Goal: Task Accomplishment & Management: Manage account settings

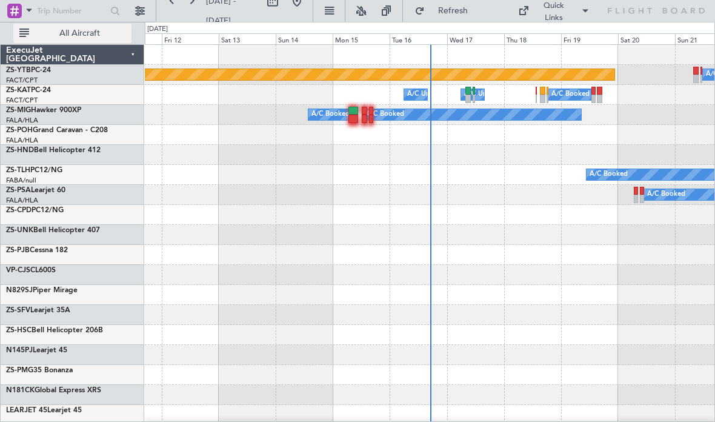
click at [107, 34] on span "All Aircraft" at bounding box center [80, 33] width 96 height 8
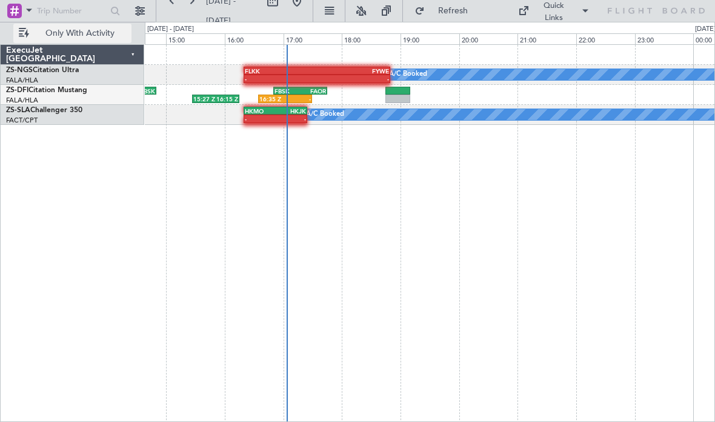
click at [350, 83] on div "A/C Booked - - FLKK 16:20 Z FYWE 18:50 Z" at bounding box center [430, 75] width 570 height 20
click at [350, 73] on div "FYWE" at bounding box center [353, 70] width 72 height 7
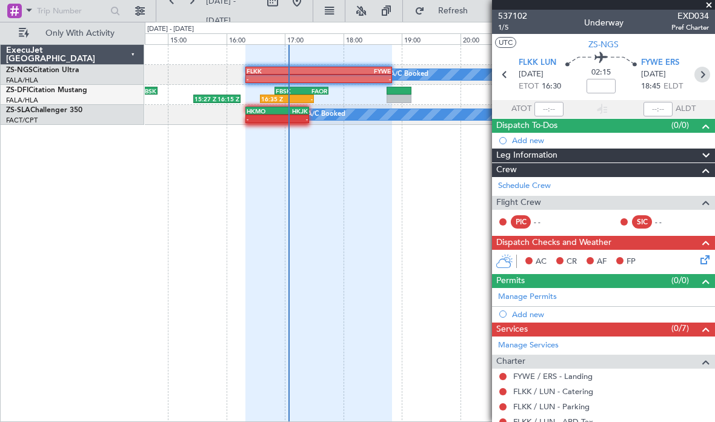
click at [695, 72] on icon at bounding box center [703, 75] width 16 height 16
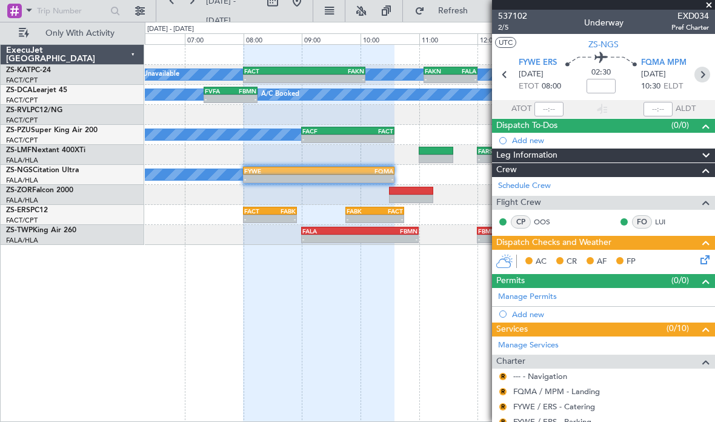
click at [700, 74] on icon at bounding box center [703, 75] width 16 height 16
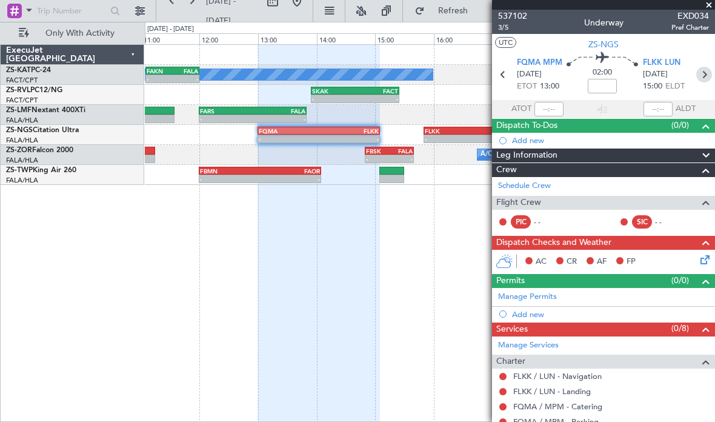
click at [699, 79] on icon at bounding box center [705, 75] width 16 height 16
type input "0"
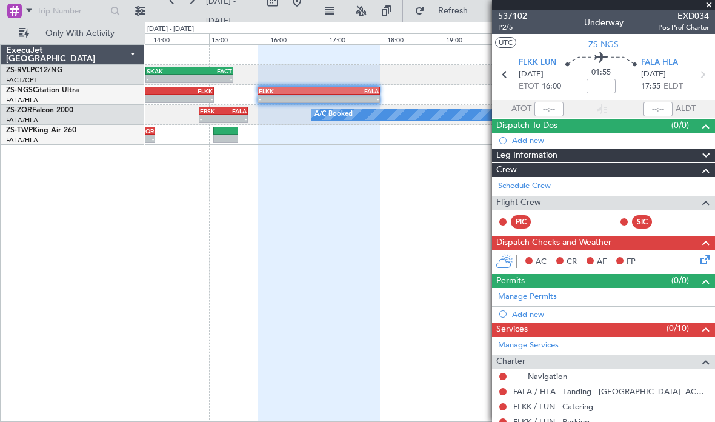
click at [708, 7] on span at bounding box center [709, 5] width 12 height 11
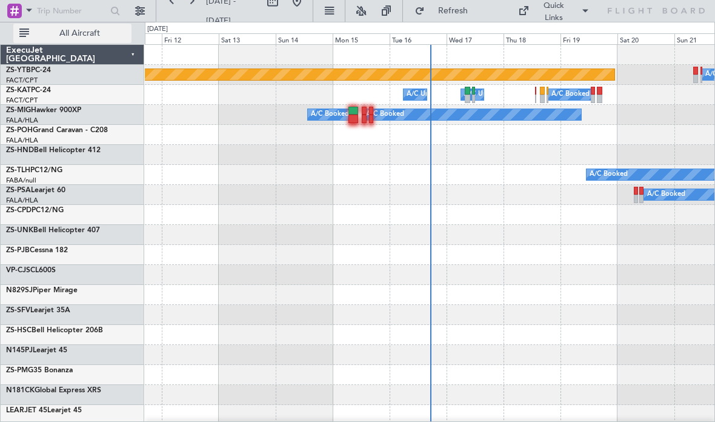
click at [96, 36] on span "All Aircraft" at bounding box center [80, 33] width 96 height 8
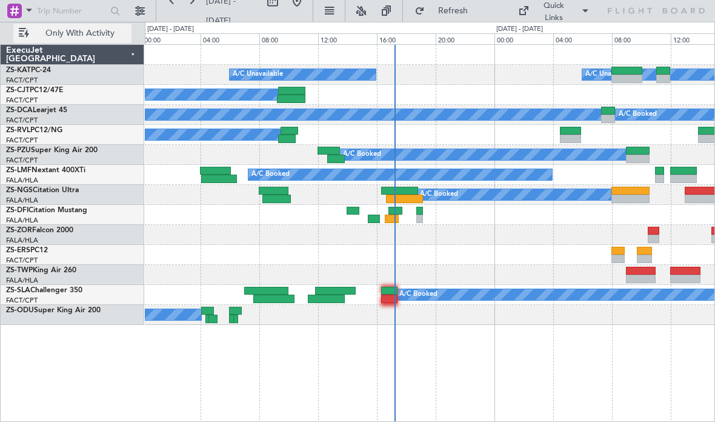
click at [329, 326] on div "A/C Unavailable A/C Unavailable A/C Booked A/C Booked A/C Booked A/C Booked A/C…" at bounding box center [430, 233] width 571 height 378
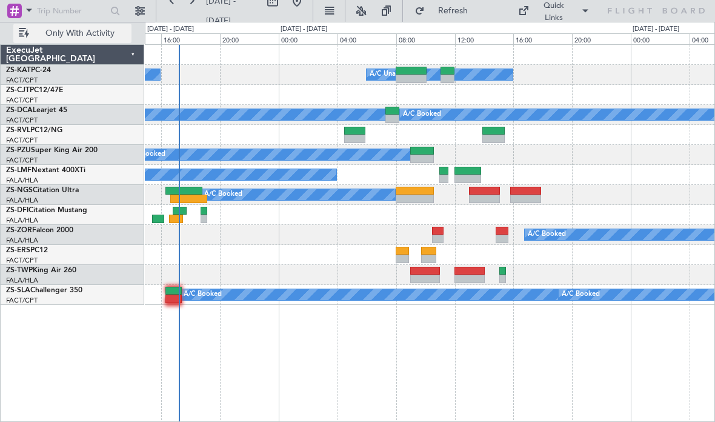
click at [344, 321] on div "A/C Unavailable A/C Unavailable A/C Booked A/C Booked A/C Booked A/C Booked A/C…" at bounding box center [430, 233] width 571 height 378
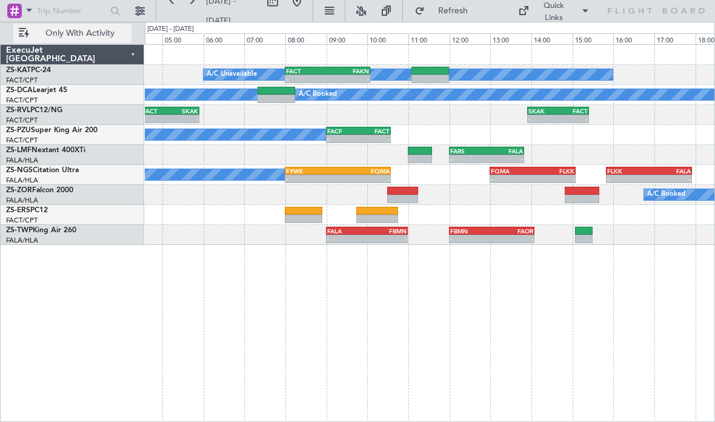
click at [371, 169] on div "FQMA" at bounding box center [364, 170] width 52 height 7
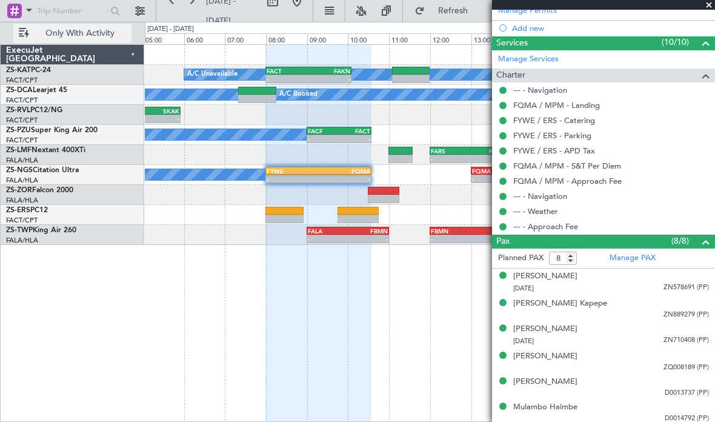
scroll to position [285, 0]
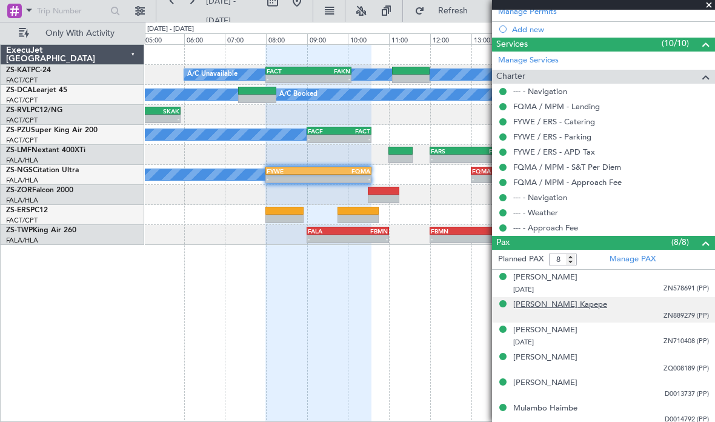
click at [575, 299] on div "[PERSON_NAME] Kapepe" at bounding box center [561, 305] width 94 height 12
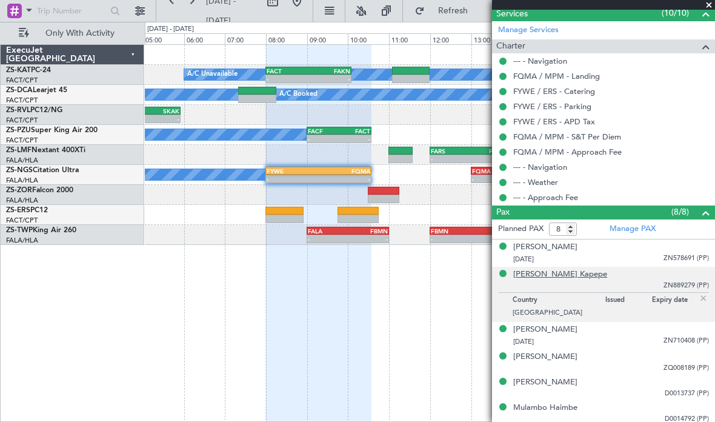
scroll to position [315, 0]
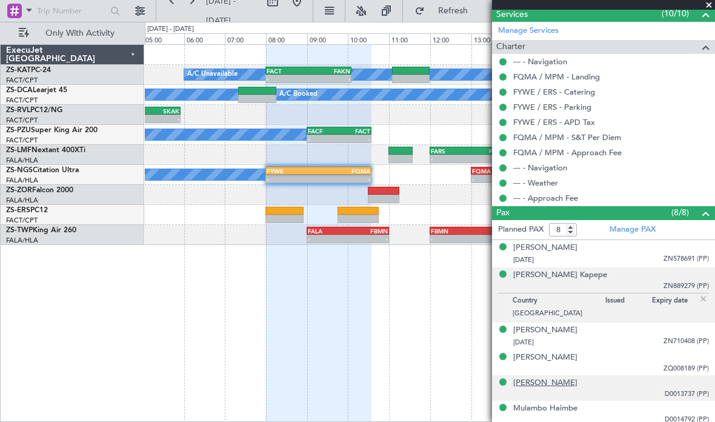
click at [559, 380] on div "[PERSON_NAME]" at bounding box center [546, 383] width 64 height 12
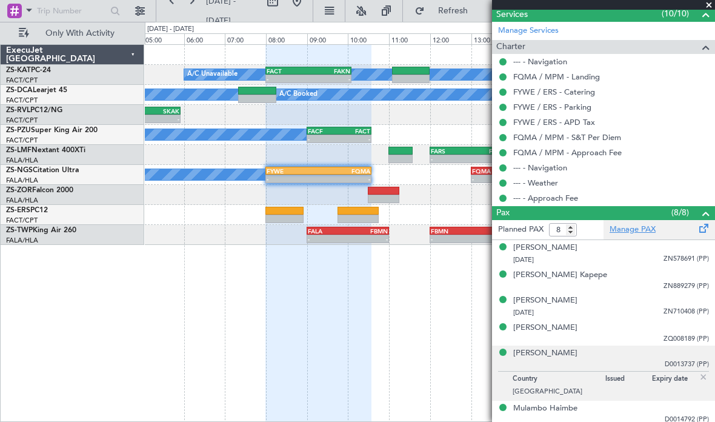
click at [630, 230] on link "Manage PAX" at bounding box center [633, 230] width 46 height 12
